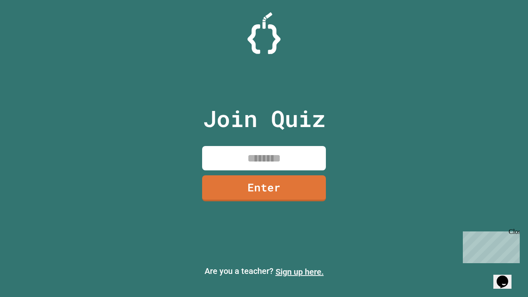
click at [300, 272] on link "Sign up here." at bounding box center [300, 272] width 48 height 10
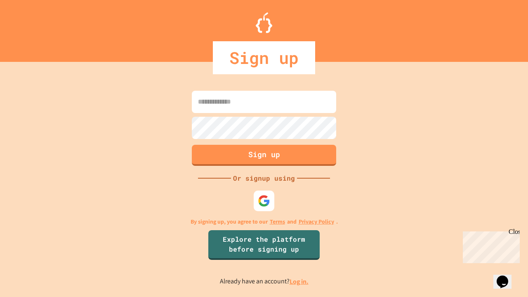
click at [300, 281] on link "Log in." at bounding box center [299, 281] width 19 height 9
